Goal: Navigation & Orientation: Understand site structure

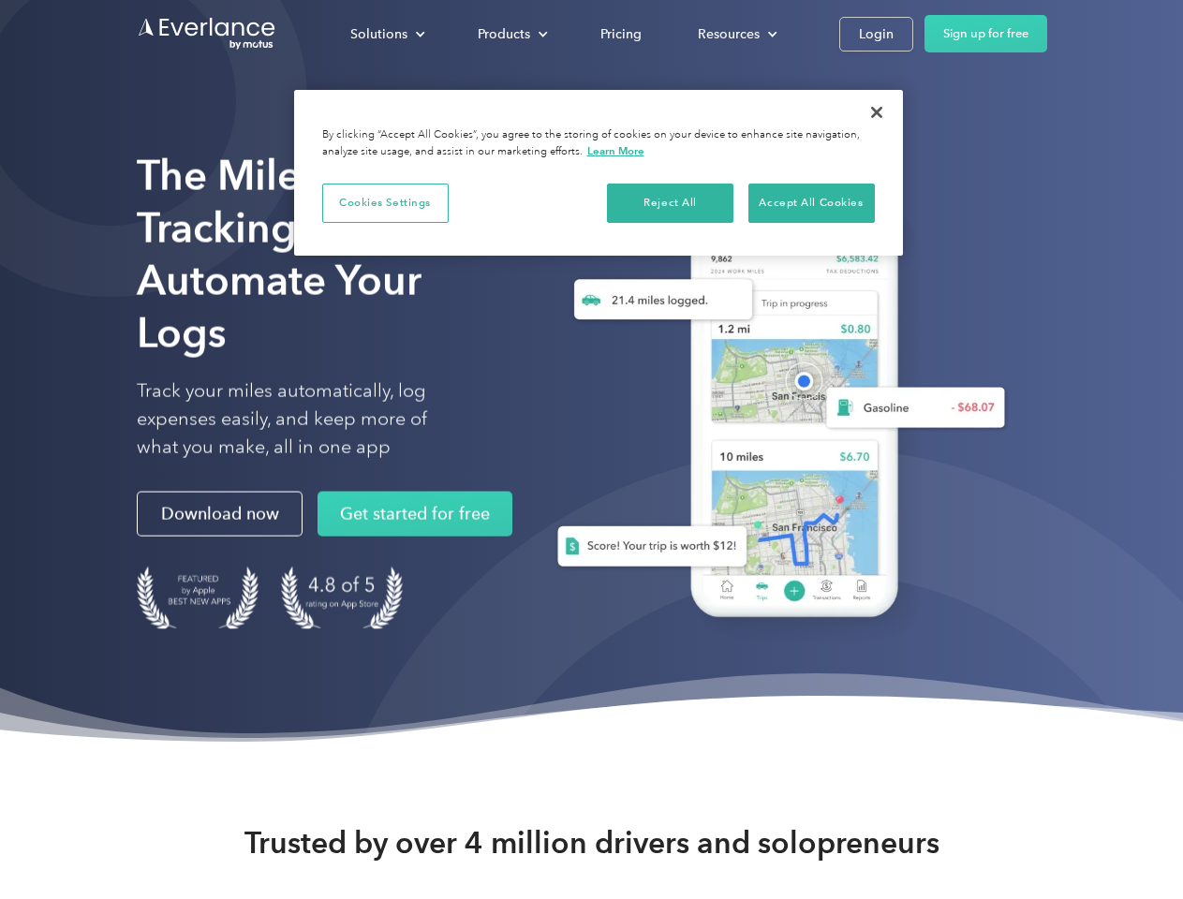
click at [387, 34] on div "Solutions" at bounding box center [378, 33] width 57 height 23
click at [510, 34] on div "Products" at bounding box center [504, 33] width 52 height 23
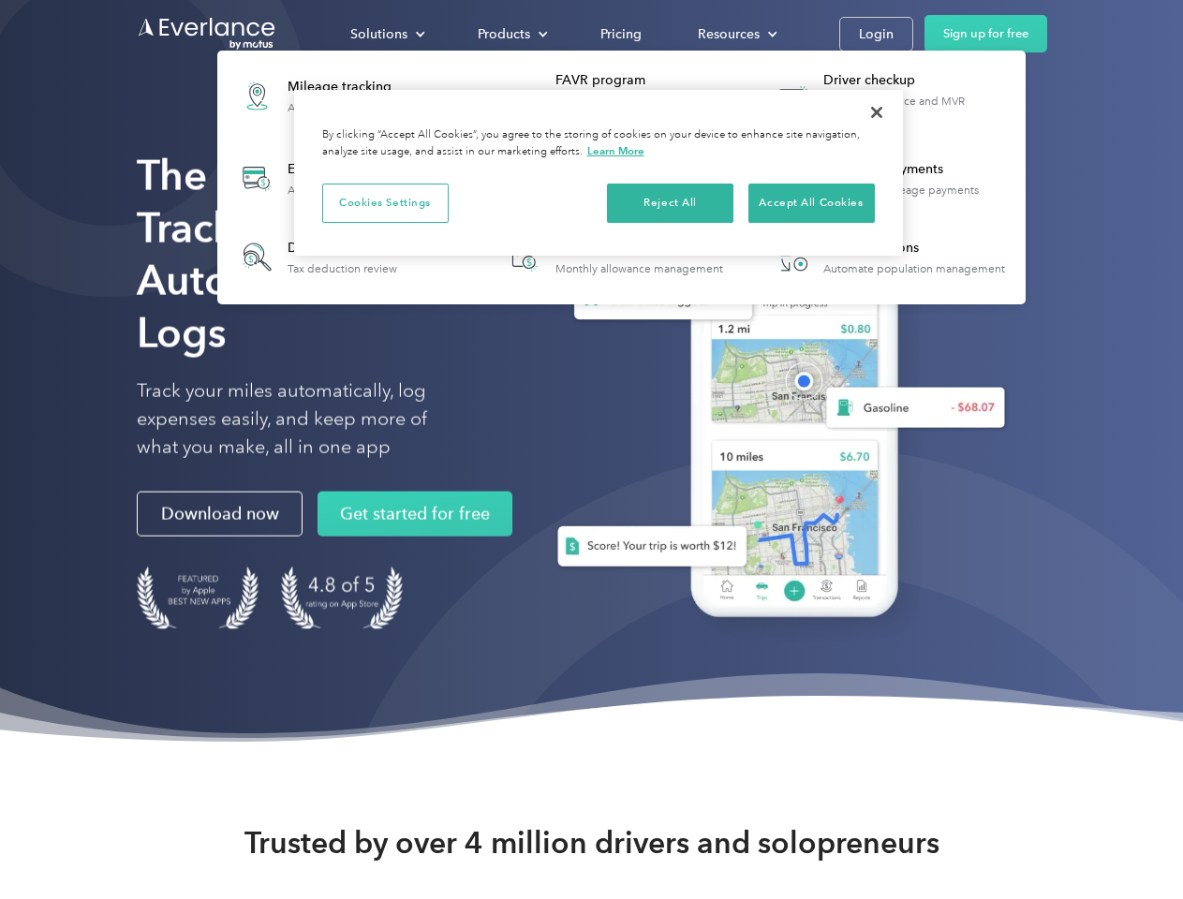
click at [735, 34] on div "Resources" at bounding box center [729, 33] width 62 height 23
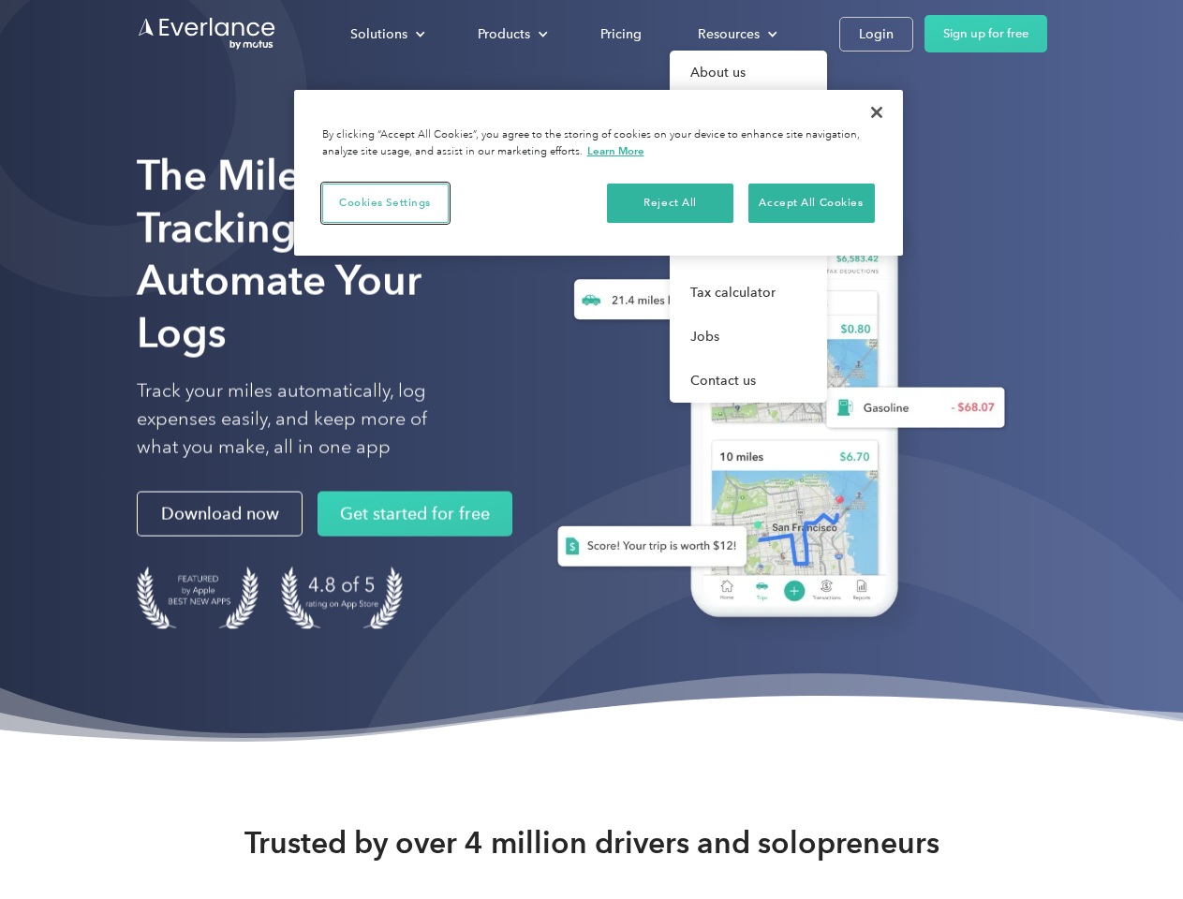
click at [385, 202] on button "Cookies Settings" at bounding box center [385, 203] width 126 height 39
click at [0, 0] on div "When you visit any website, it may store or retrieve information on your browse…" at bounding box center [0, 0] width 0 height 0
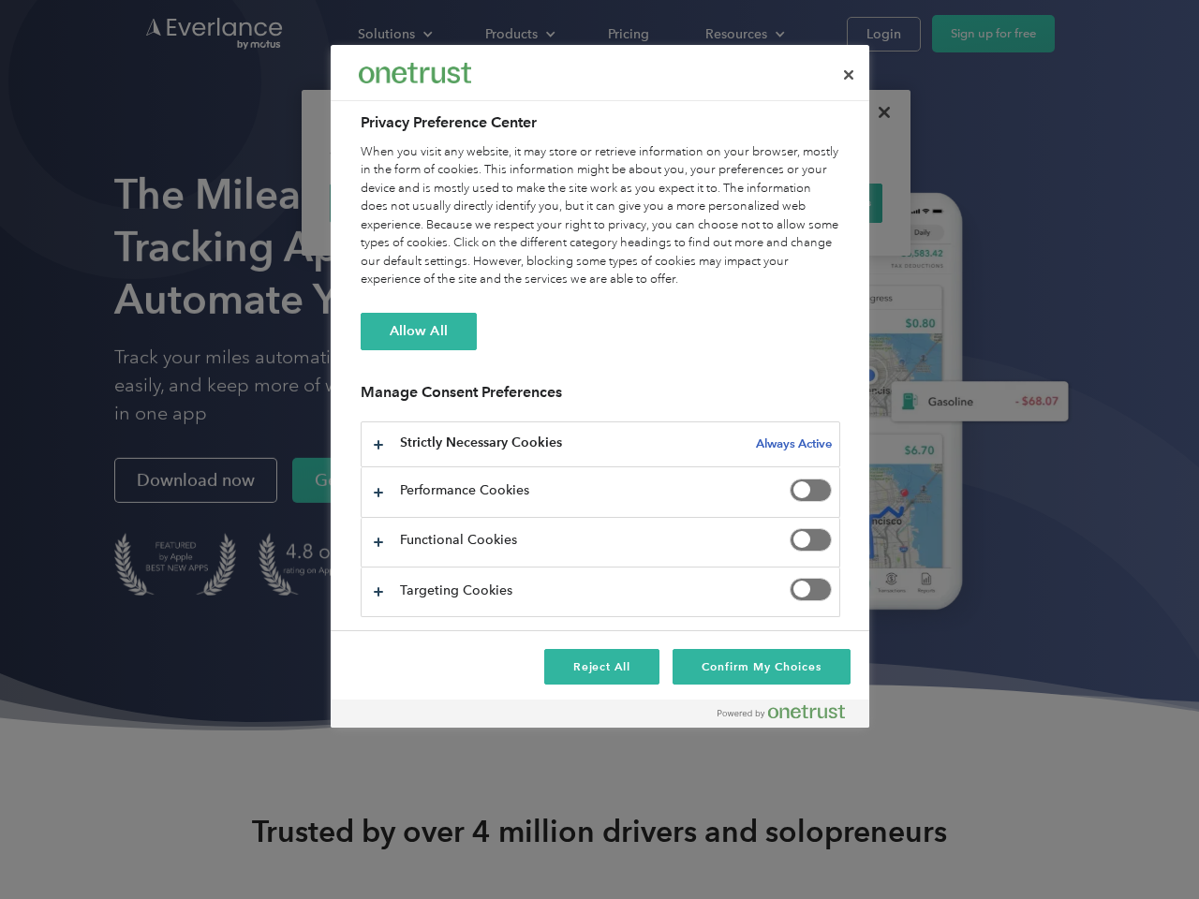
click at [811, 202] on div "When you visit any website, it may store or retrieve information on your browse…" at bounding box center [600, 216] width 479 height 146
click at [877, 112] on div at bounding box center [599, 449] width 1199 height 899
